Goal: Information Seeking & Learning: Learn about a topic

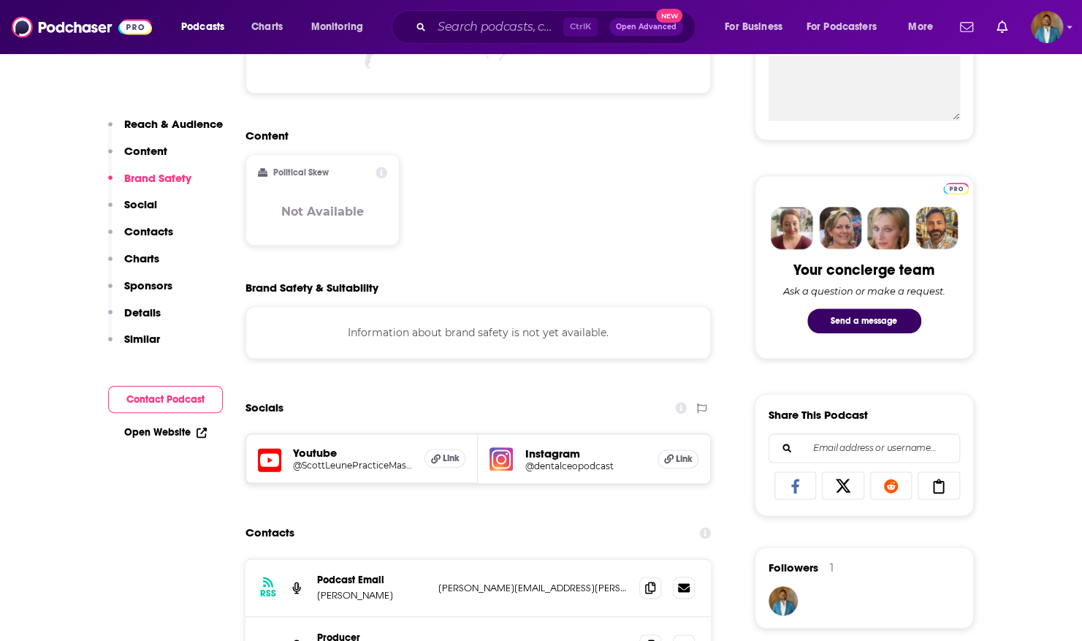
scroll to position [771, 0]
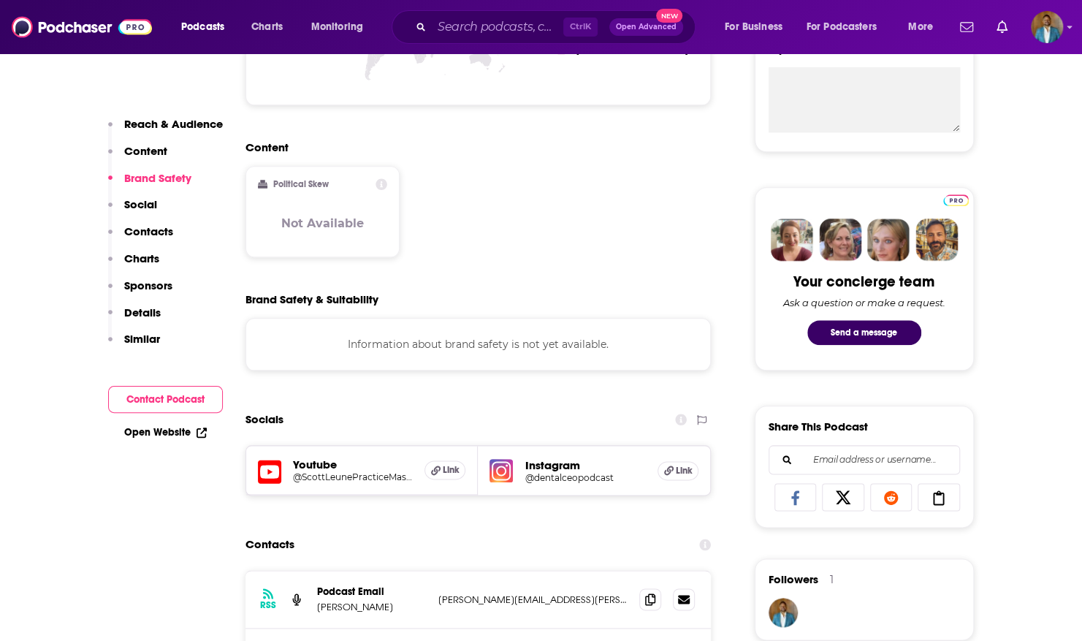
click at [828, 491] on icon at bounding box center [842, 497] width 41 height 15
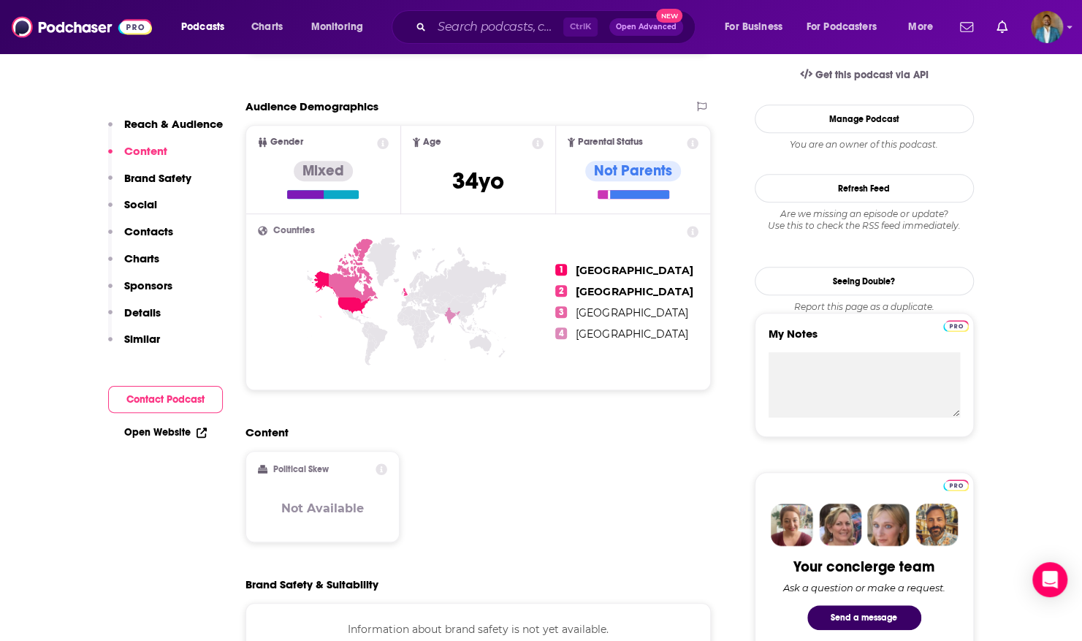
scroll to position [0, 0]
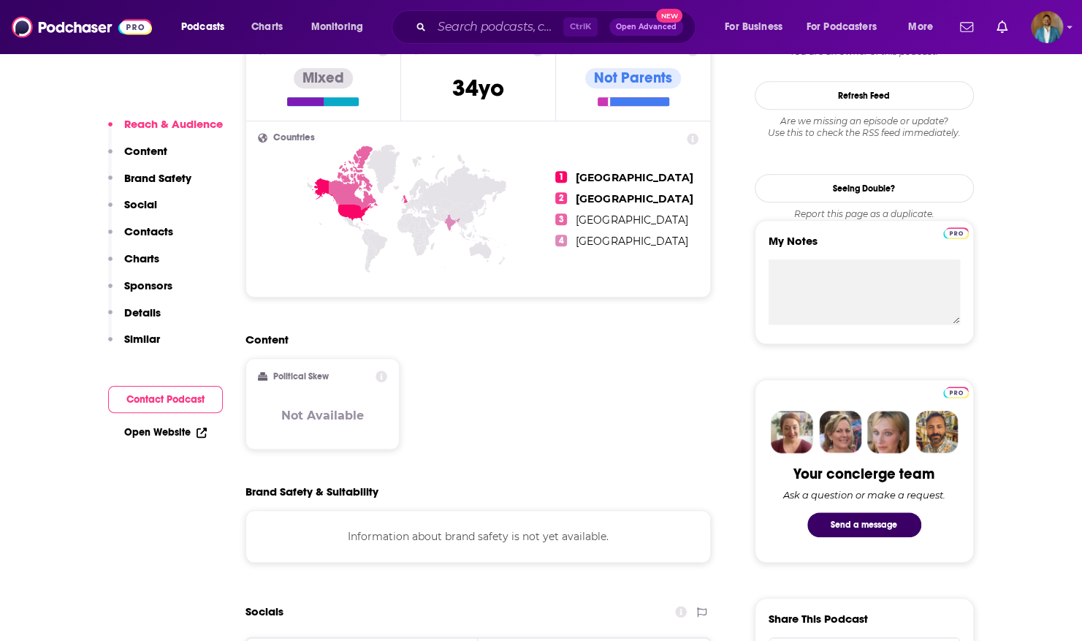
scroll to position [581, 0]
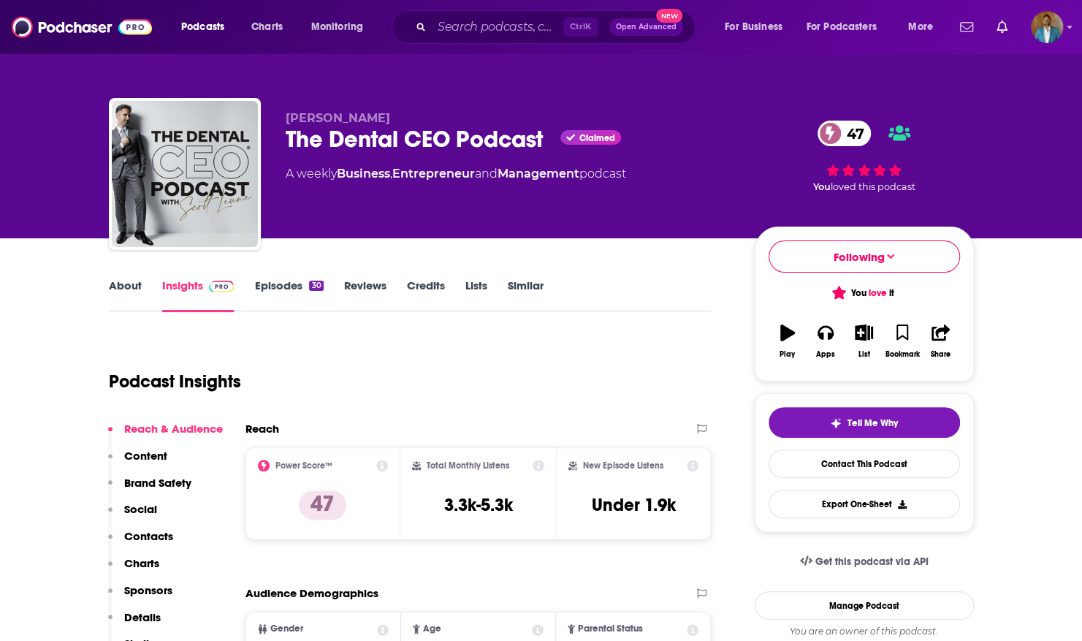
click at [843, 130] on span "47" at bounding box center [851, 134] width 39 height 26
